Goal: Information Seeking & Learning: Learn about a topic

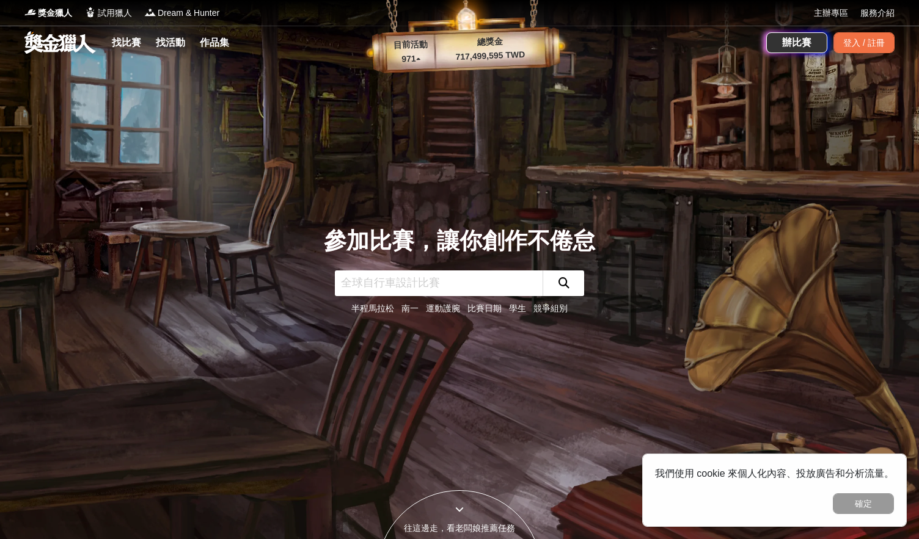
click at [103, 39] on div "找比賽 找活動 作品集" at bounding box center [394, 43] width 741 height 34
drag, startPoint x: 145, startPoint y: 49, endPoint x: 137, endPoint y: 49, distance: 8.0
click at [146, 49] on div "找比賽 找活動 作品集" at bounding box center [173, 43] width 132 height 34
click at [134, 49] on link "找比賽" at bounding box center [126, 42] width 39 height 17
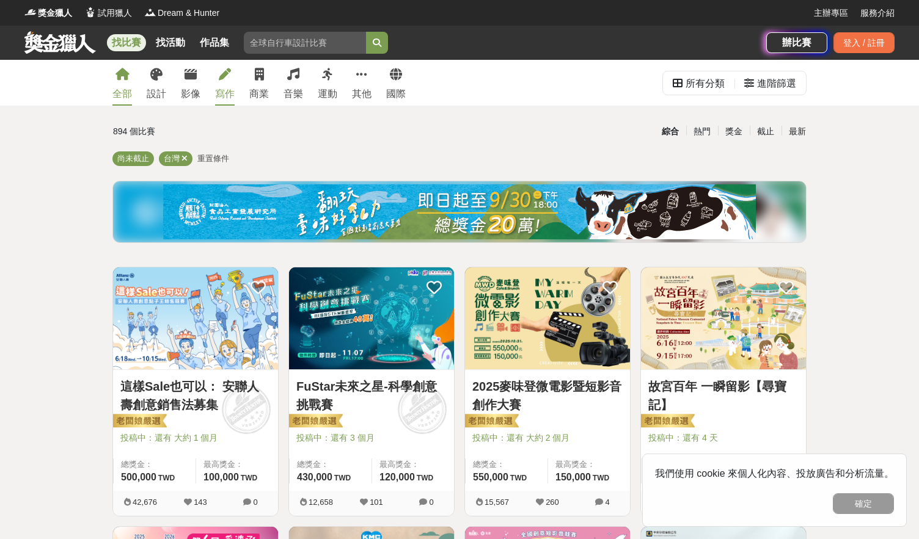
click at [225, 85] on link "寫作" at bounding box center [225, 83] width 20 height 46
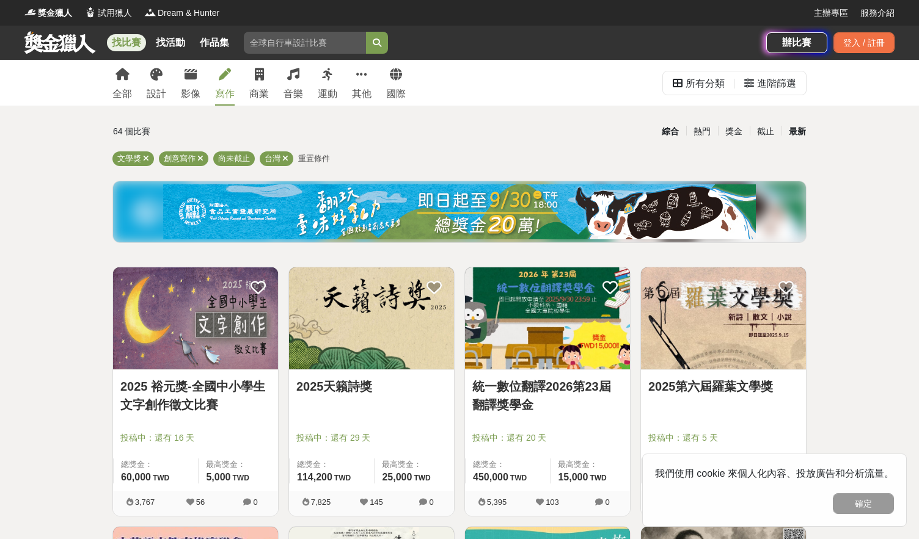
click at [800, 131] on div "最新" at bounding box center [797, 131] width 32 height 21
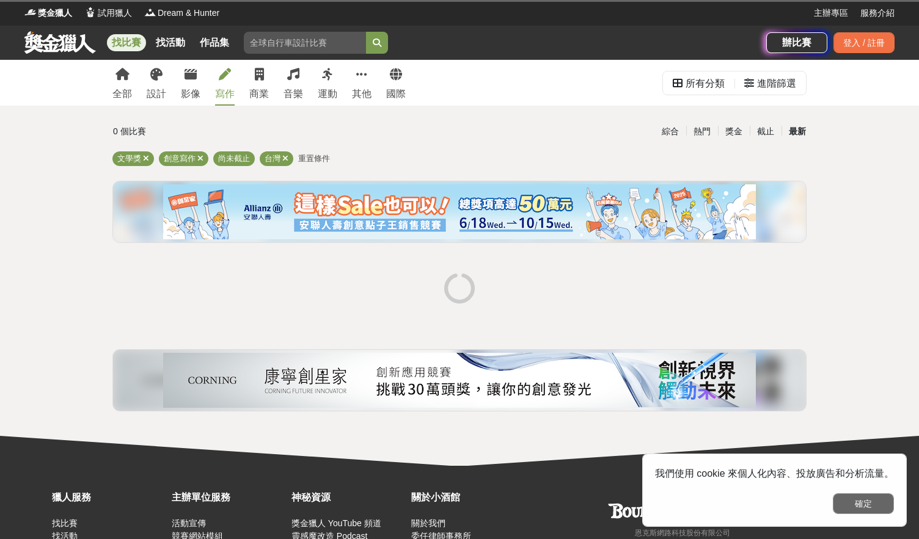
click at [858, 498] on button "確定" at bounding box center [862, 504] width 61 height 21
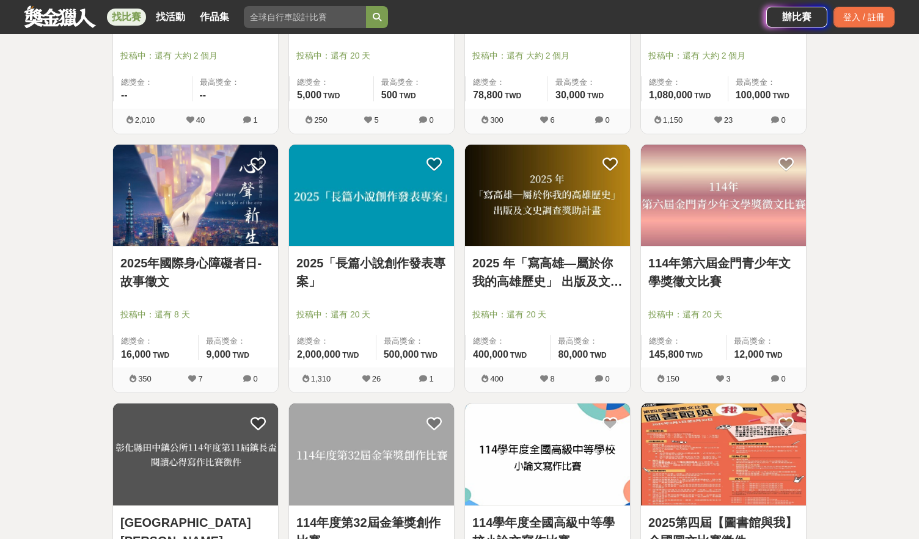
scroll to position [1344, 0]
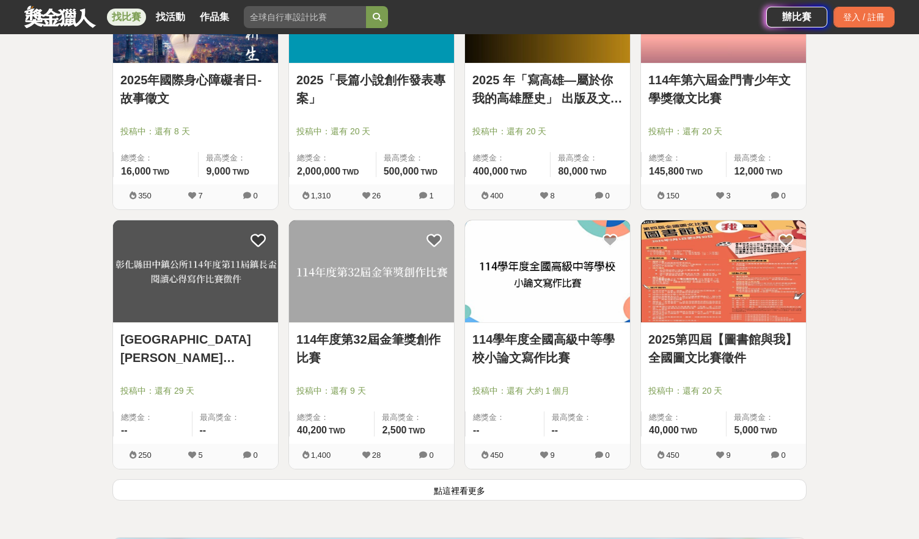
click at [483, 490] on button "點這裡看更多" at bounding box center [459, 489] width 694 height 21
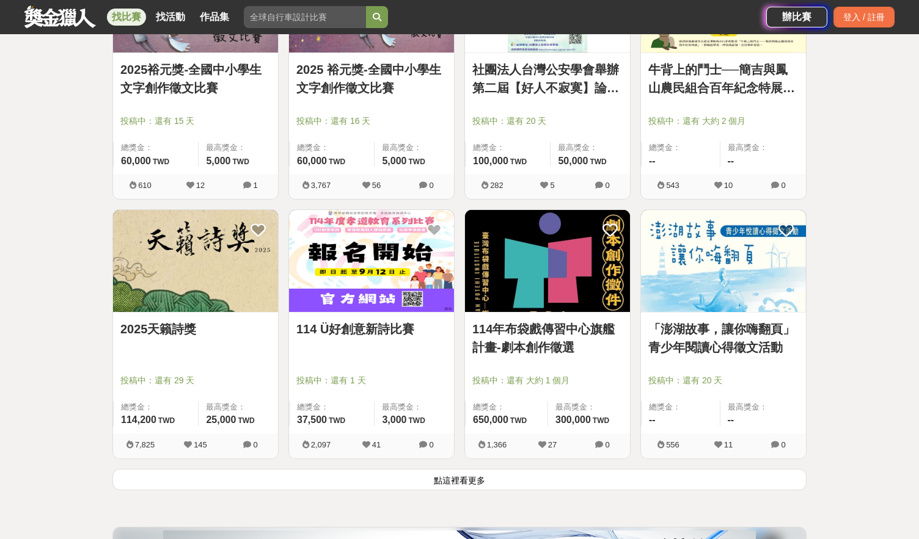
scroll to position [2932, 0]
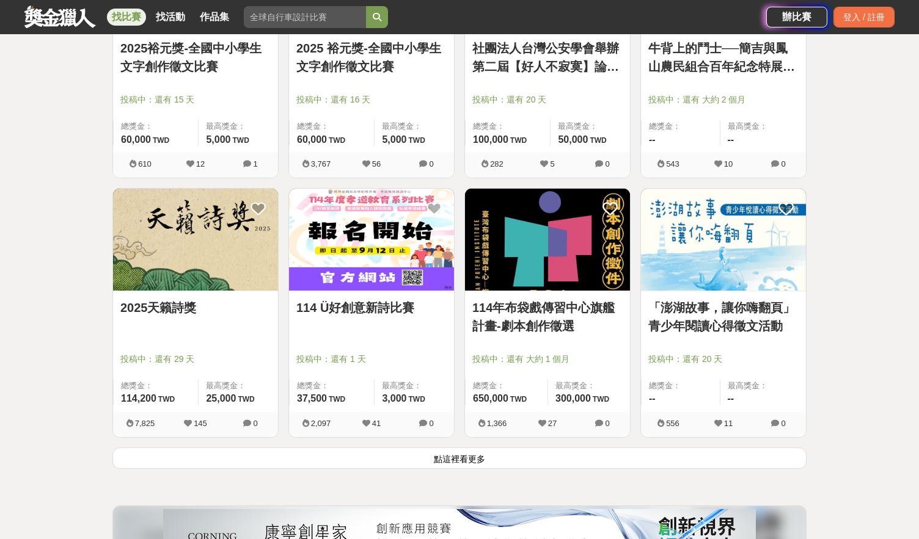
click at [490, 464] on button "點這裡看更多" at bounding box center [459, 458] width 694 height 21
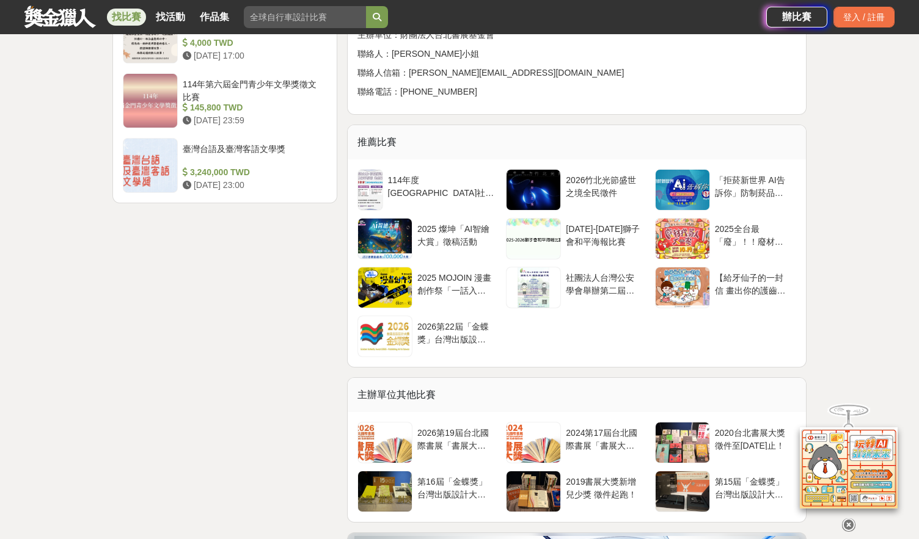
scroll to position [1297, 0]
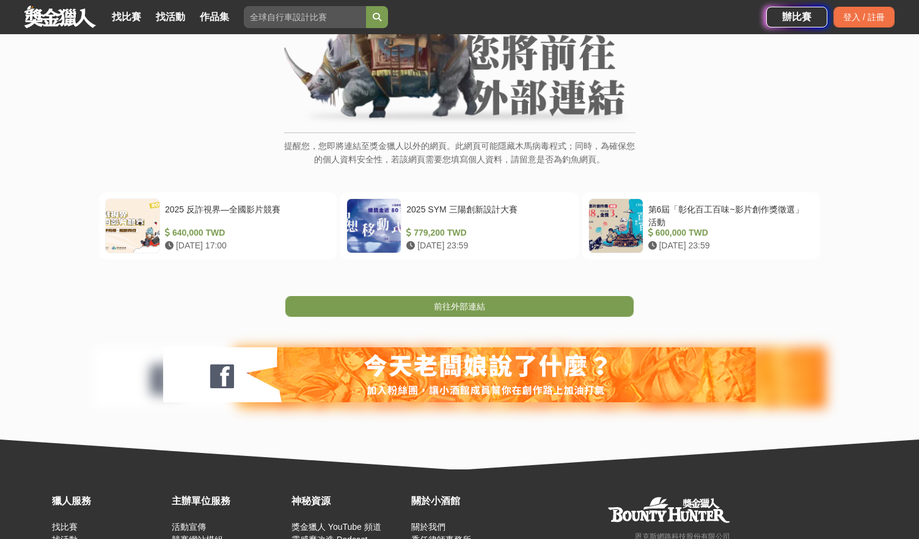
scroll to position [122, 0]
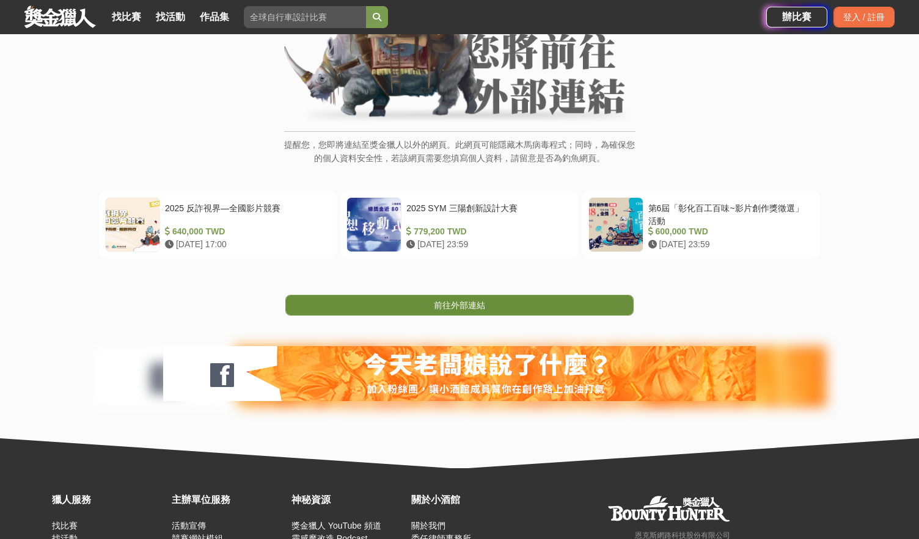
click at [490, 300] on link "前往外部連結" at bounding box center [459, 305] width 348 height 21
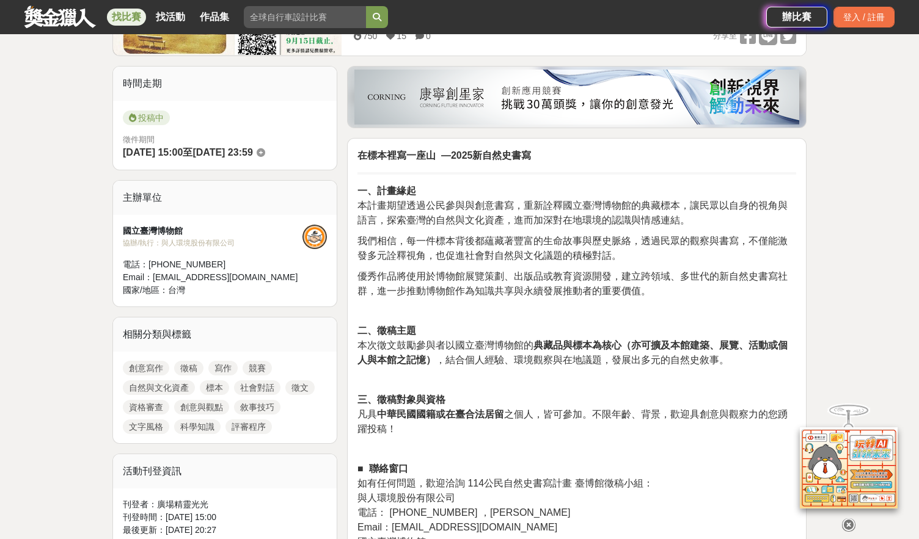
scroll to position [305, 0]
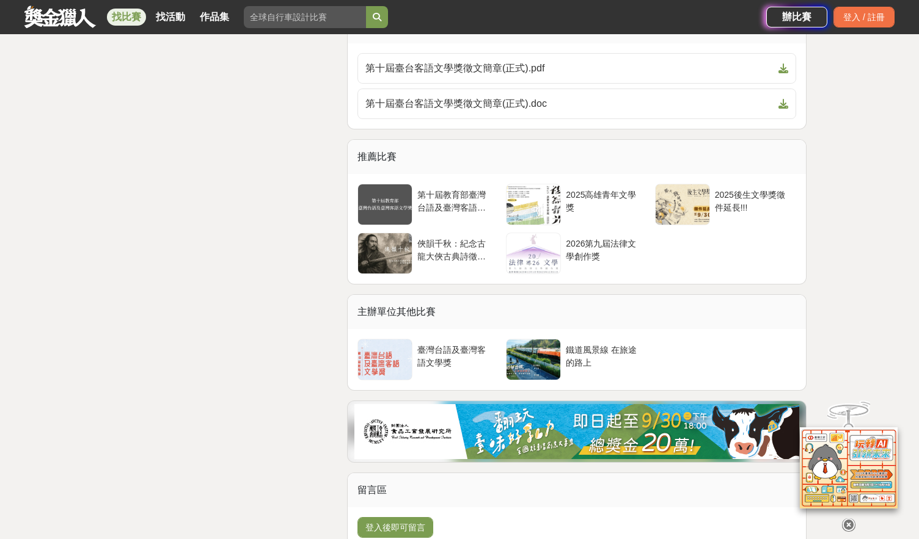
scroll to position [2212, 0]
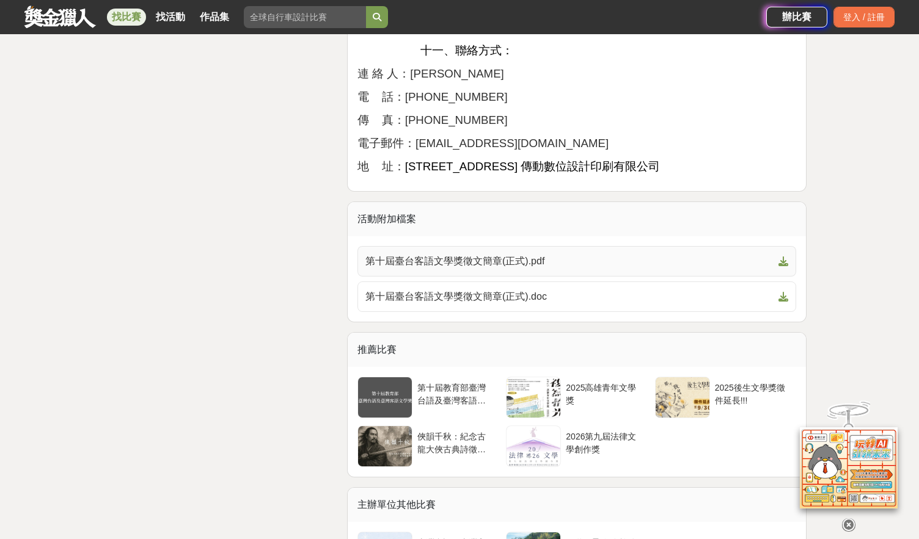
click at [459, 266] on span "第十屆臺台客語文學獎徵文簡章(正式).pdf" at bounding box center [569, 261] width 408 height 15
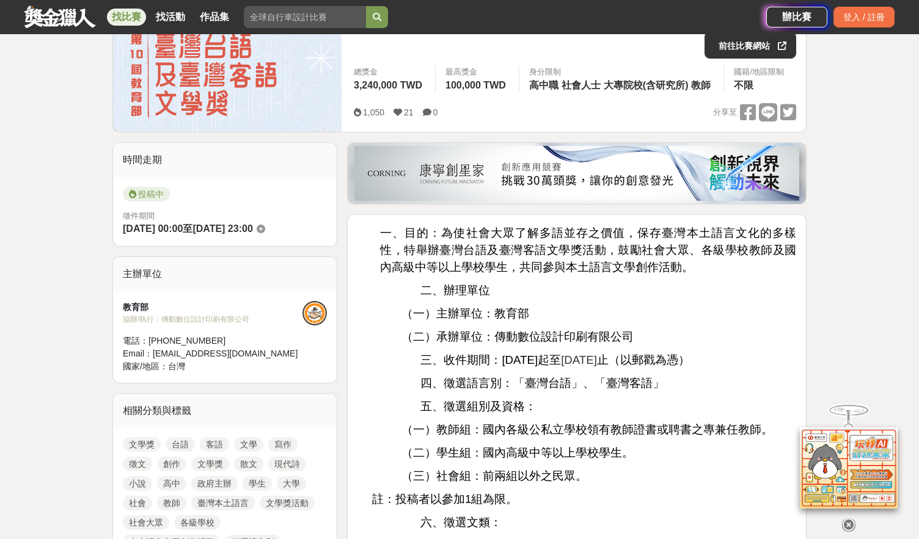
scroll to position [196, 0]
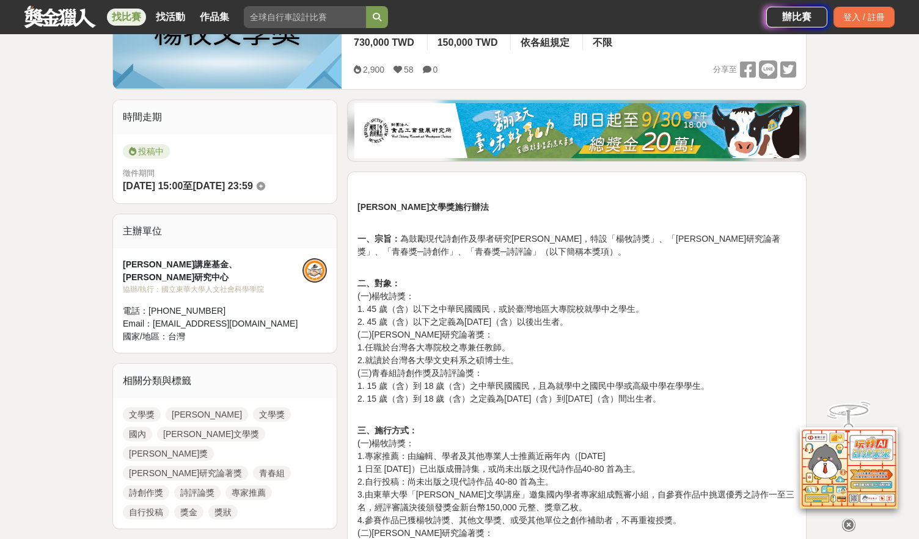
scroll to position [305, 0]
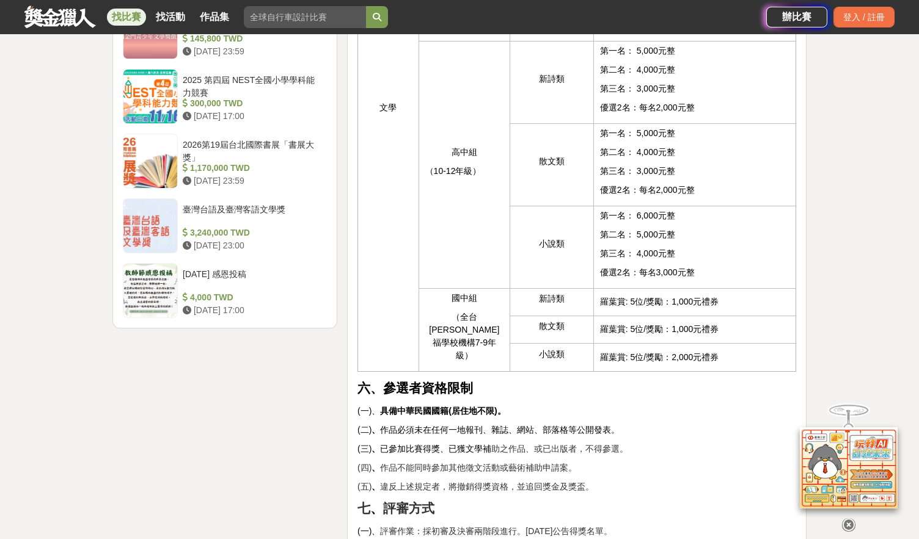
scroll to position [1710, 0]
